Goal: Transaction & Acquisition: Purchase product/service

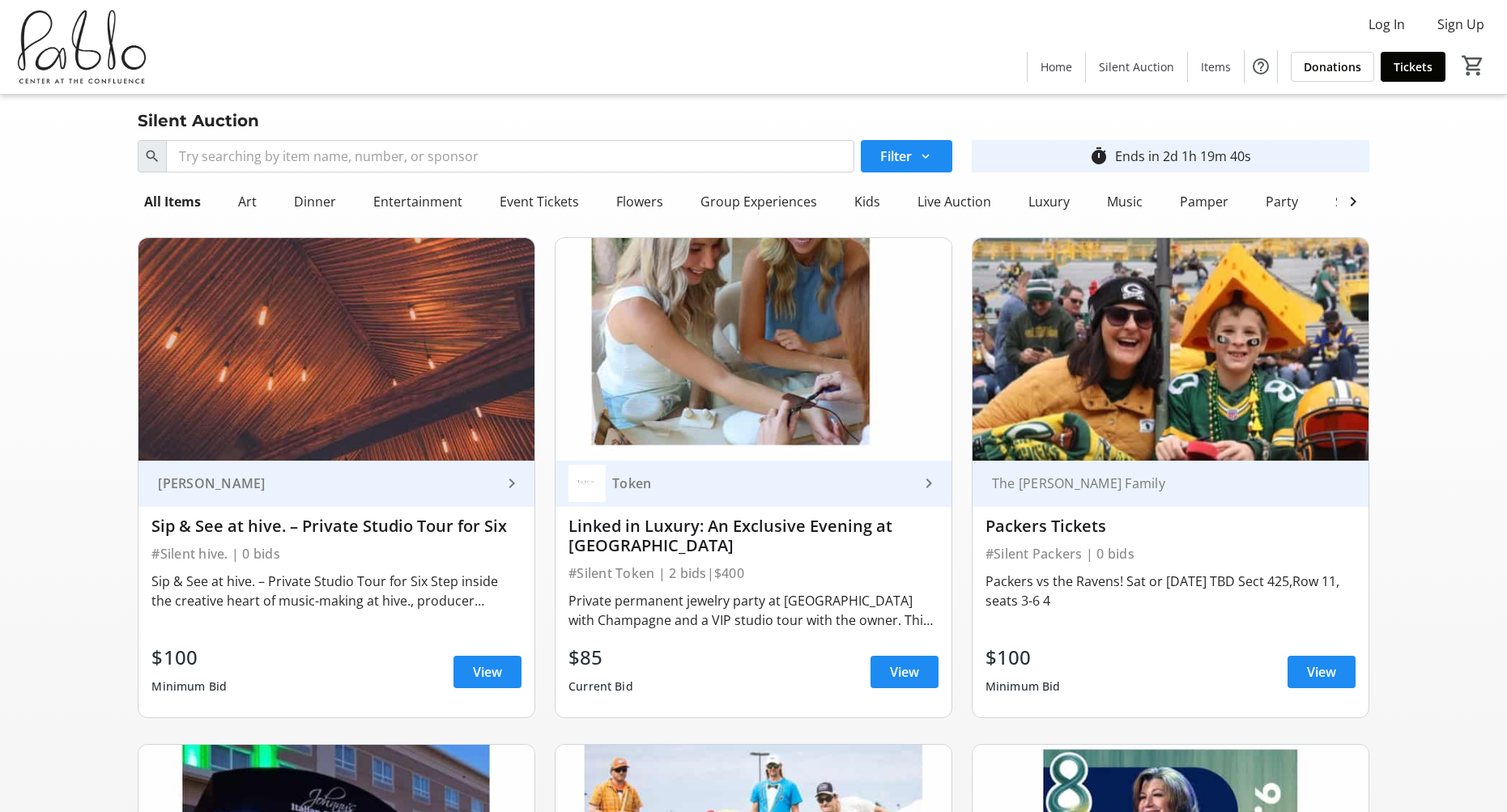
click at [1080, 65] on span at bounding box center [1057, 66] width 58 height 39
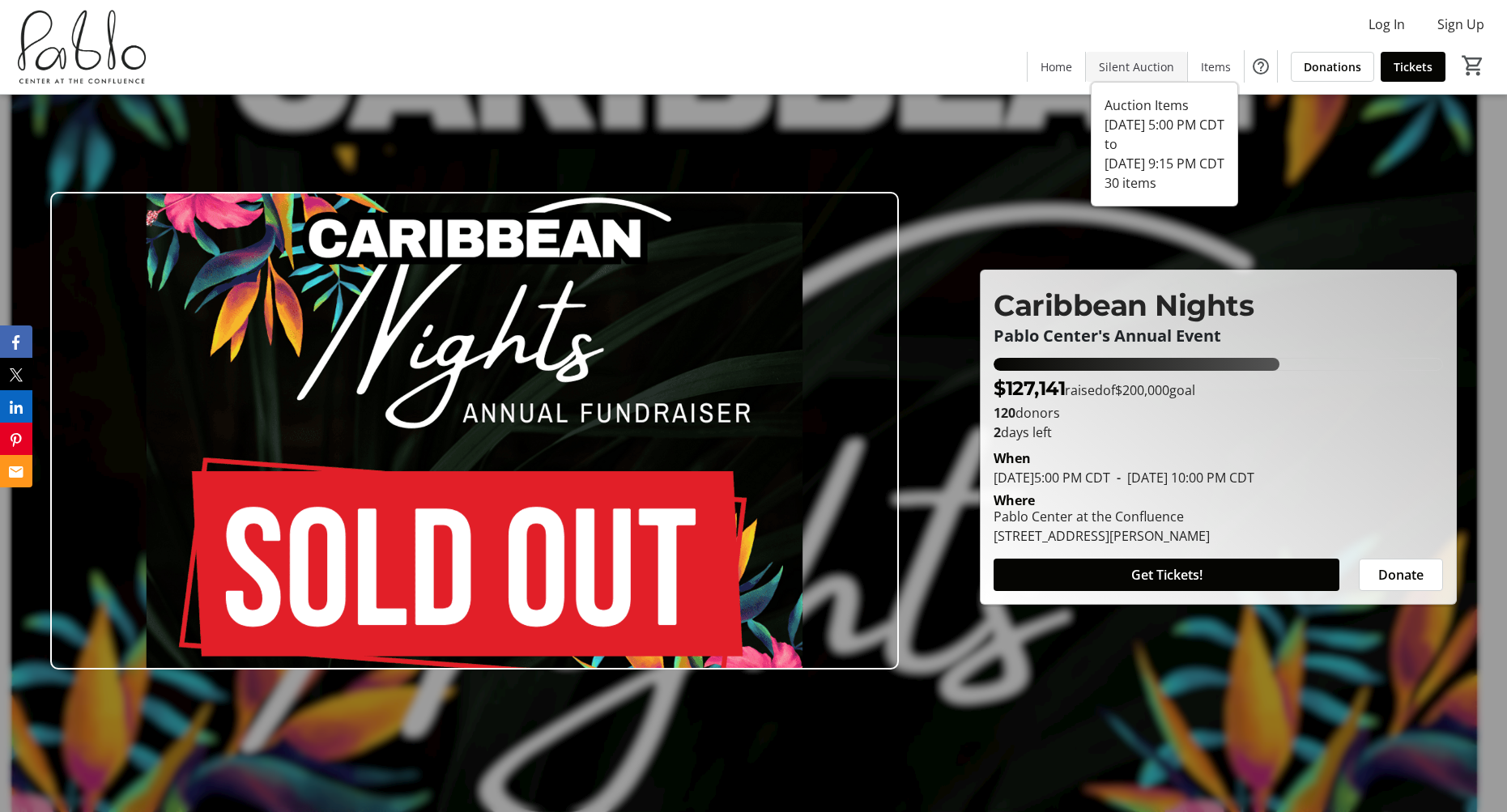
click at [1124, 65] on span "Silent Auction" at bounding box center [1136, 66] width 75 height 17
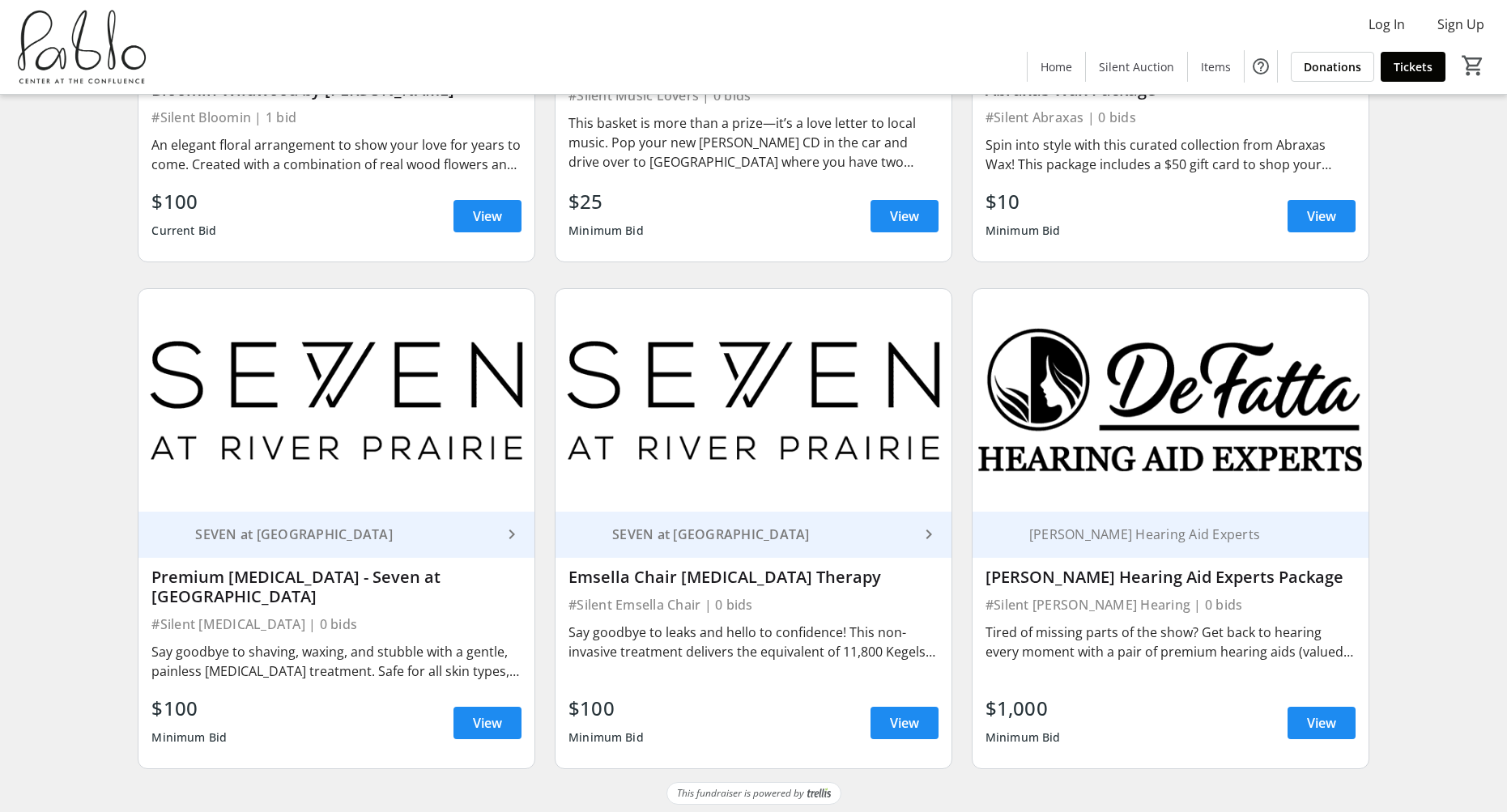
scroll to position [4451, 0]
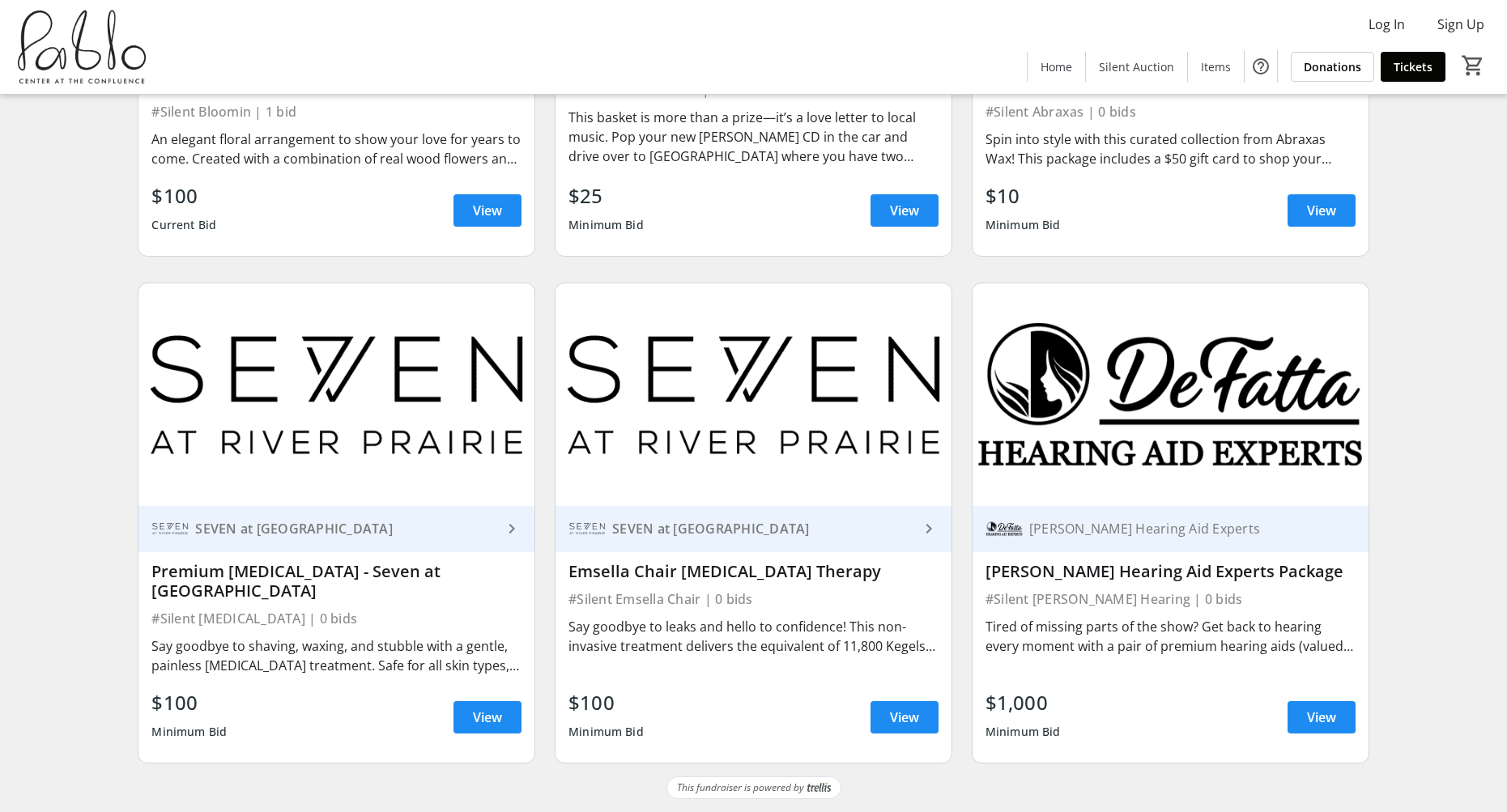
click at [684, 564] on div "Emsella Chair [MEDICAL_DATA] Therapy" at bounding box center [754, 571] width 370 height 19
click at [701, 448] on img at bounding box center [754, 394] width 396 height 223
click at [888, 717] on span at bounding box center [905, 717] width 68 height 39
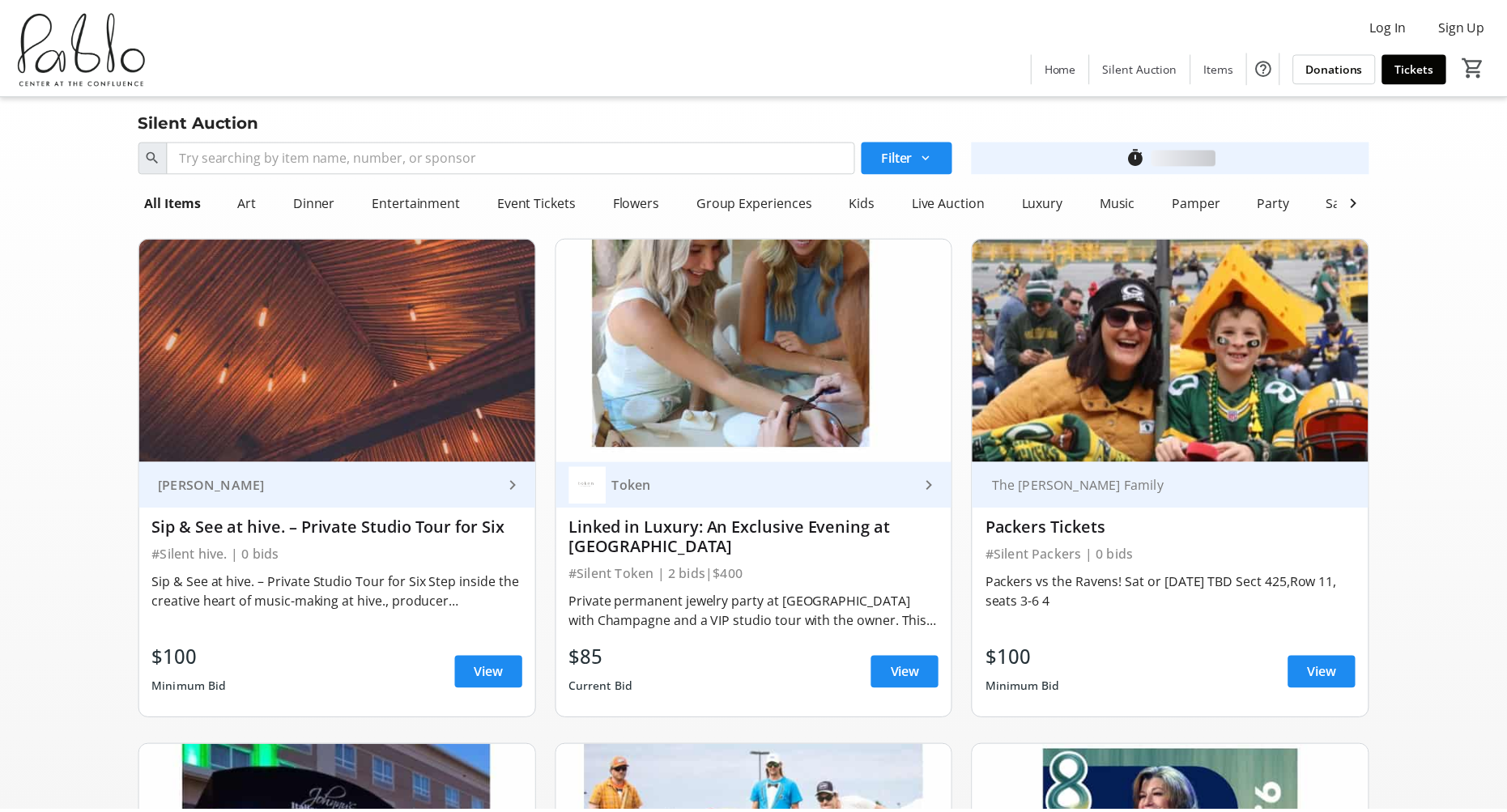
scroll to position [4451, 0]
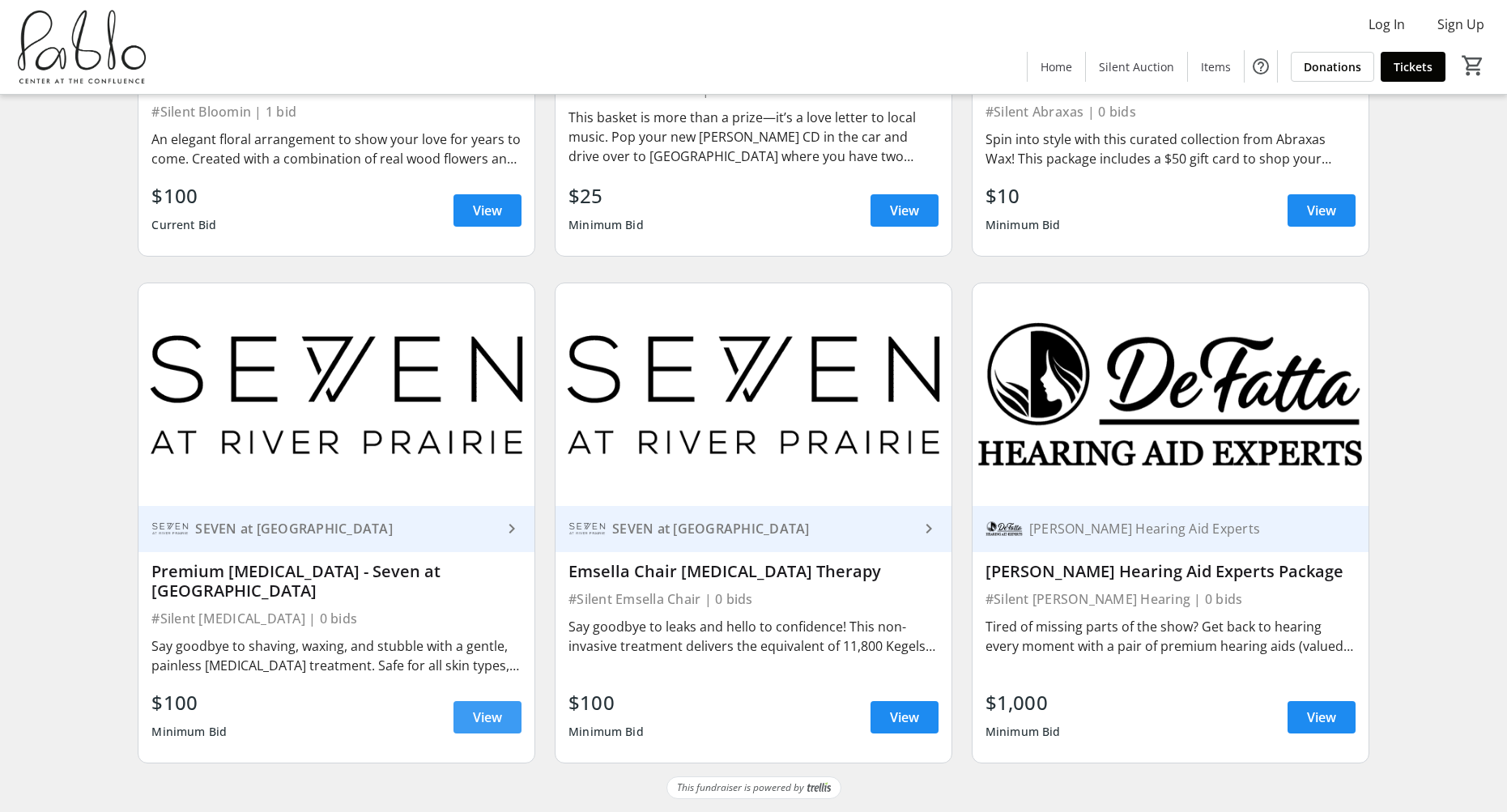
click at [466, 718] on span at bounding box center [488, 717] width 68 height 39
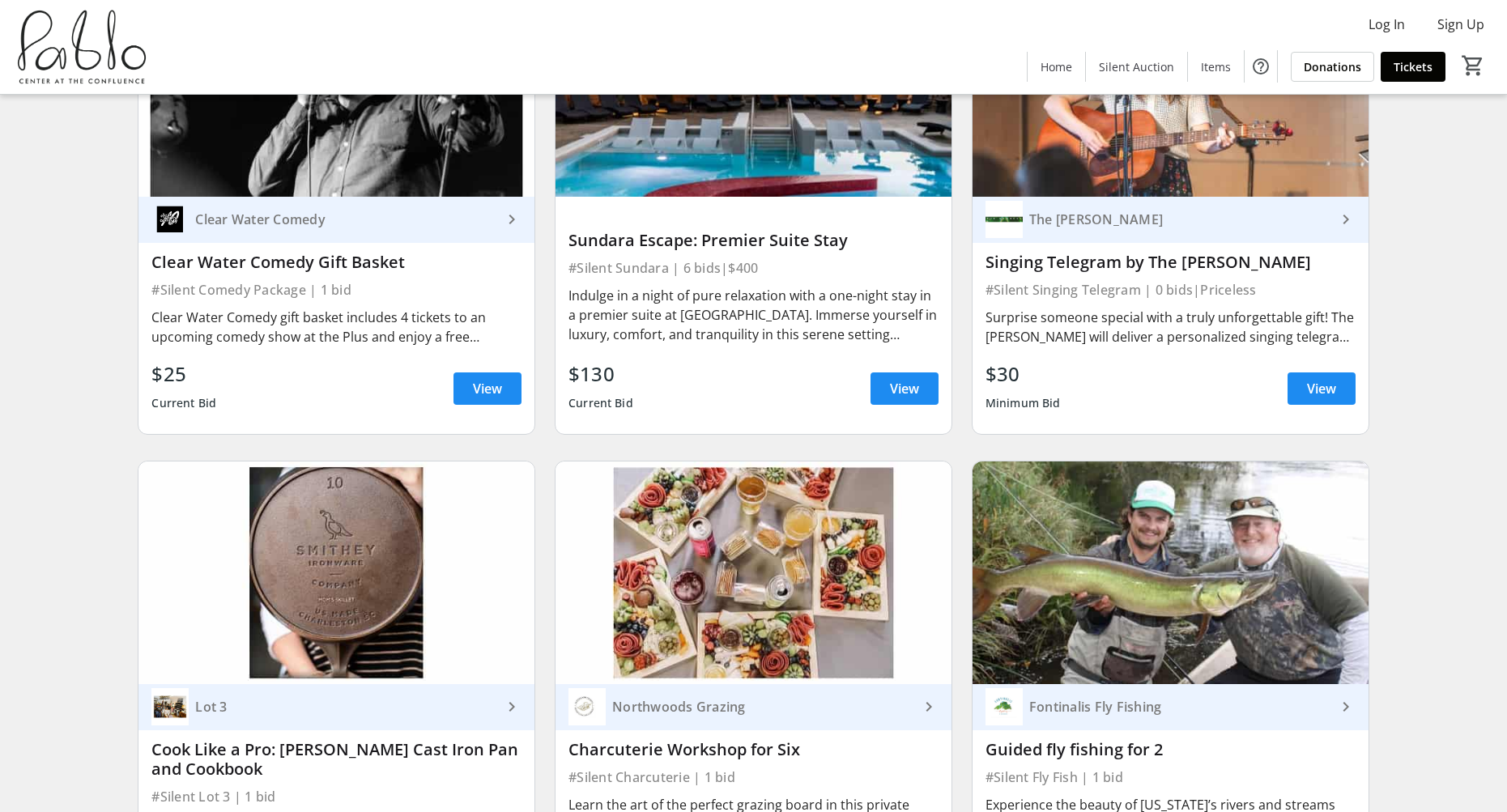
scroll to position [1237, 0]
